Goal: Entertainment & Leisure: Consume media (video, audio)

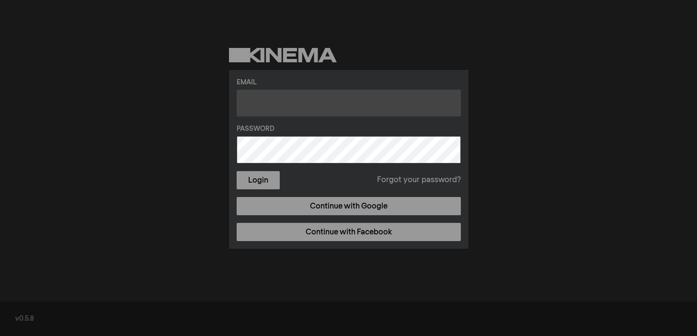
click at [305, 107] on input "text" at bounding box center [349, 103] width 224 height 27
type input "james.hiatt@Gmail.com"
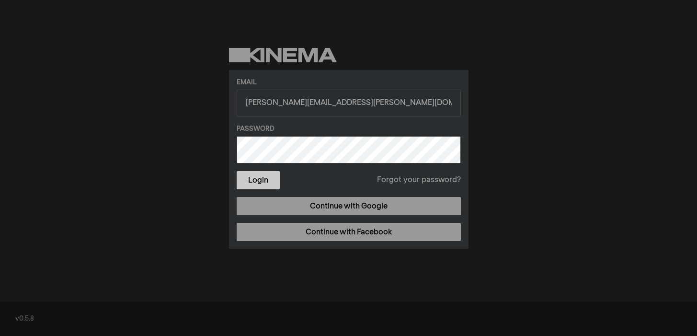
click at [267, 181] on button "Login" at bounding box center [258, 180] width 43 height 18
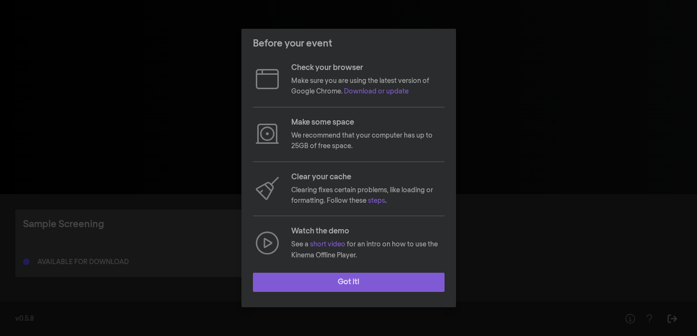
click at [397, 281] on button "Got it!" at bounding box center [349, 281] width 192 height 19
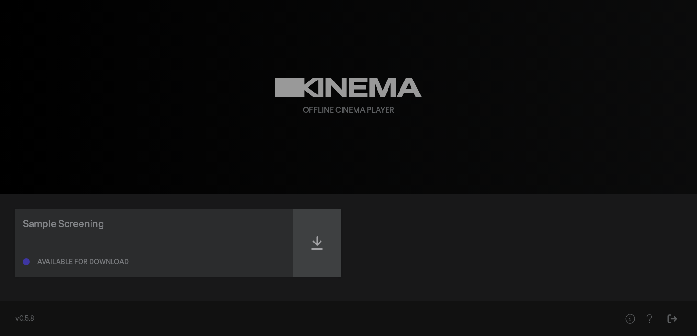
click at [316, 241] on icon at bounding box center [316, 242] width 11 height 13
click at [319, 229] on div at bounding box center [317, 243] width 48 height 68
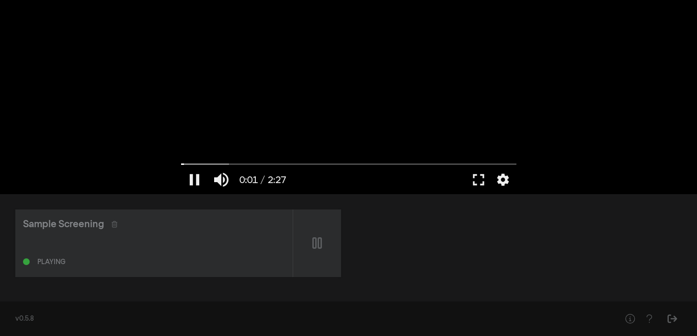
click at [340, 147] on div at bounding box center [348, 97] width 345 height 194
click at [302, 167] on input "Seek" at bounding box center [348, 164] width 335 height 6
click at [372, 158] on div at bounding box center [348, 97] width 345 height 194
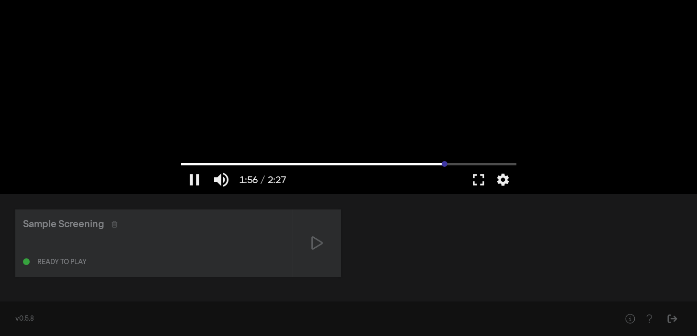
click at [444, 163] on input "Seek" at bounding box center [348, 164] width 335 height 6
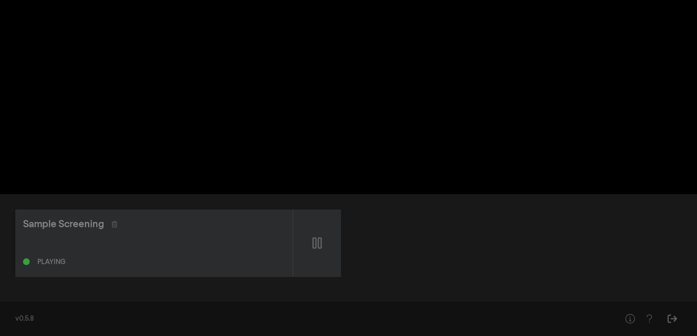
click at [516, 213] on div "Sample Screening Playing" at bounding box center [348, 243] width 666 height 68
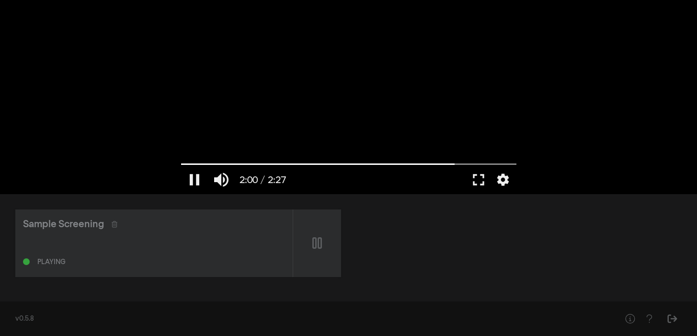
type input "120.033595"
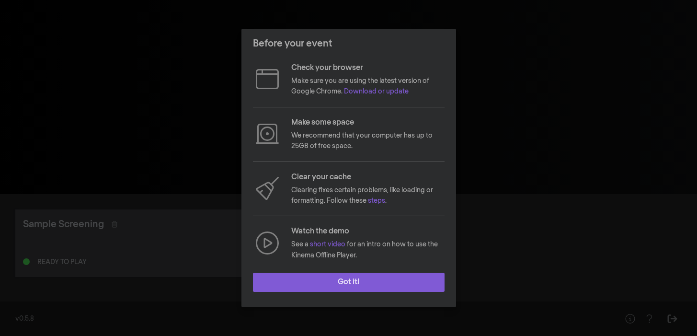
click at [346, 284] on button "Got it!" at bounding box center [349, 281] width 192 height 19
